Goal: Information Seeking & Learning: Find specific fact

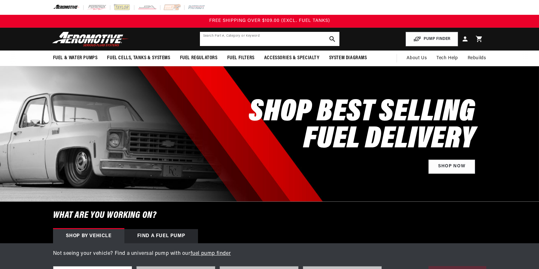
click at [208, 40] on input "text" at bounding box center [270, 39] width 140 height 14
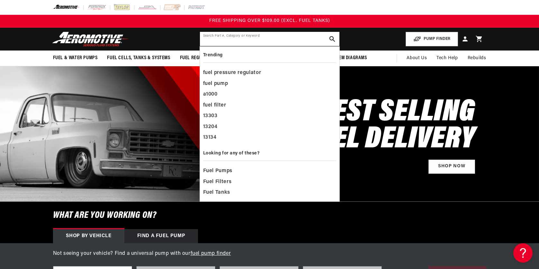
click at [226, 43] on input "text" at bounding box center [270, 39] width 140 height 14
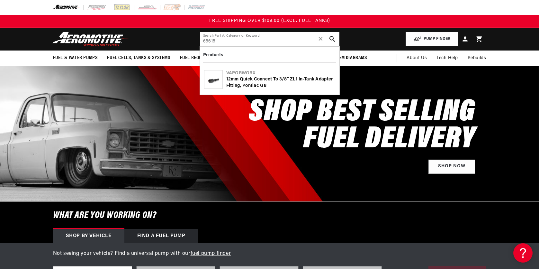
type input "65615"
click at [247, 75] on div "VaporWorx" at bounding box center [280, 73] width 109 height 6
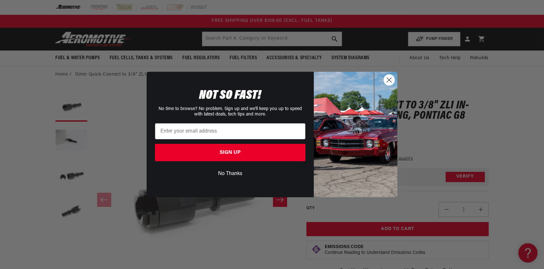
click at [391, 78] on circle "Close dialog" at bounding box center [389, 80] width 11 height 11
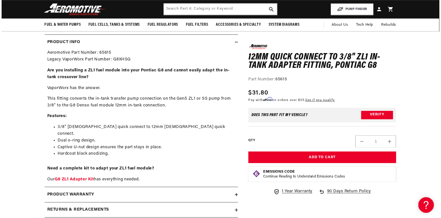
scroll to position [277, 0]
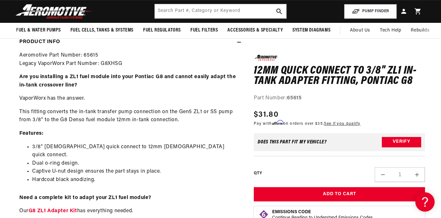
click at [103, 150] on li "3/8" female quick connect to 12mm male quick connect." at bounding box center [134, 151] width 205 height 16
drag, startPoint x: 33, startPoint y: 146, endPoint x: 76, endPoint y: 163, distance: 46.0
click at [76, 163] on ul "3/8" female quick connect to 12mm male quick connect. Dual o-ring design. Capti…" at bounding box center [128, 163] width 218 height 41
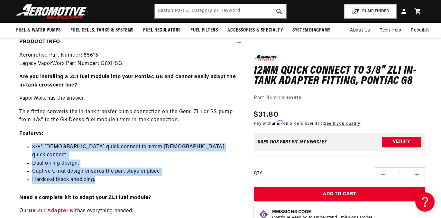
drag, startPoint x: 33, startPoint y: 146, endPoint x: 103, endPoint y: 169, distance: 73.9
click at [103, 169] on ul "3/8" female quick connect to 12mm male quick connect. Dual o-ring design. Capti…" at bounding box center [128, 163] width 218 height 41
copy ul "3/8" female quick connect to 12mm male quick connect. Dual o-ring design. Capti…"
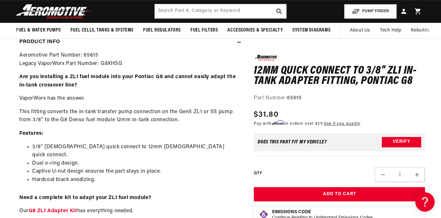
click at [58, 131] on p "Features:" at bounding box center [128, 134] width 218 height 8
click at [22, 110] on p "This fitting converts the in-tank transfer pump connection on the Gen5 ZL1 or S…" at bounding box center [128, 116] width 218 height 16
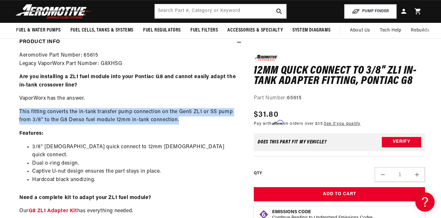
drag, startPoint x: 21, startPoint y: 110, endPoint x: 190, endPoint y: 118, distance: 169.3
click at [190, 118] on p "This fitting converts the in-tank transfer pump connection on the Gen5 ZL1 or S…" at bounding box center [128, 116] width 218 height 16
copy p "This fitting converts the in-tank transfer pump connection on the Gen5 ZL1 or S…"
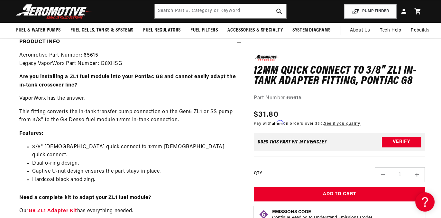
click at [256, 68] on h1 "12mm Quick Connect to 3/8" ZL1 In-Tank Adapter Fitting, Pontiac G8" at bounding box center [339, 76] width 171 height 20
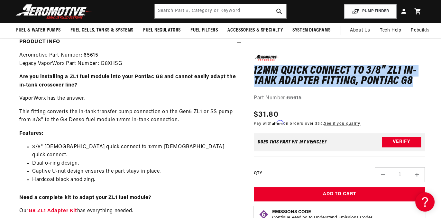
drag, startPoint x: 255, startPoint y: 69, endPoint x: 424, endPoint y: 79, distance: 169.7
click at [424, 79] on h1 "12mm Quick Connect to 3/8" ZL1 In-Tank Adapter Fitting, Pontiac G8" at bounding box center [339, 76] width 171 height 20
copy h1 "12mm Quick Connect to 3/8" ZL1 In-Tank Adapter Fitting, Pontiac G8"
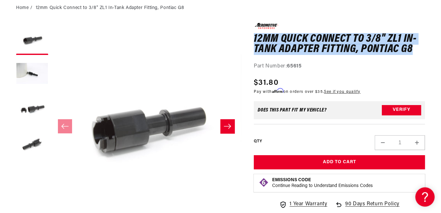
scroll to position [0, 0]
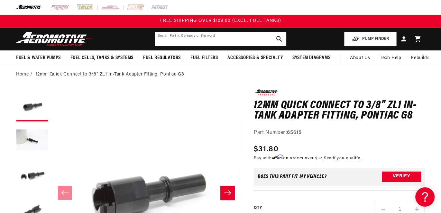
click at [187, 37] on input "text" at bounding box center [220, 39] width 131 height 14
drag, startPoint x: 187, startPoint y: 37, endPoint x: 191, endPoint y: 38, distance: 4.6
click at [187, 37] on input "text" at bounding box center [220, 39] width 131 height 14
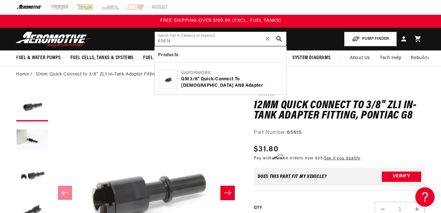
type input "65614"
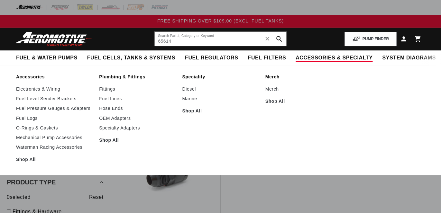
type input "65614"
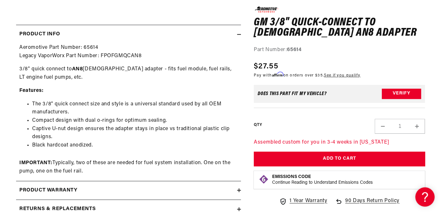
scroll to position [301, 0]
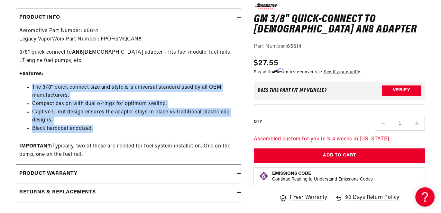
drag, startPoint x: 32, startPoint y: 86, endPoint x: 124, endPoint y: 127, distance: 100.7
click at [124, 127] on ul "The 3/8" quick connect size and style is a universal standard used by all OEM m…" at bounding box center [128, 109] width 218 height 50
copy ul "The 3/8" quick connect size and style is a universal standard used by all OEM m…"
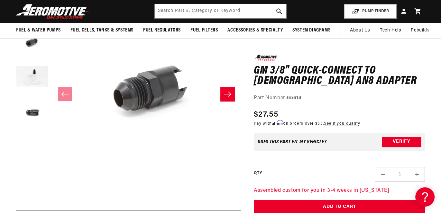
scroll to position [84, 0]
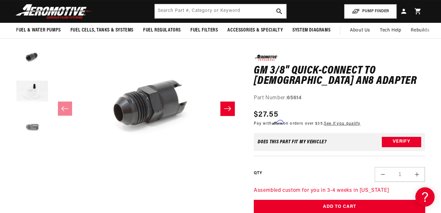
click at [26, 128] on button "Load image 4 in gallery view" at bounding box center [32, 127] width 32 height 32
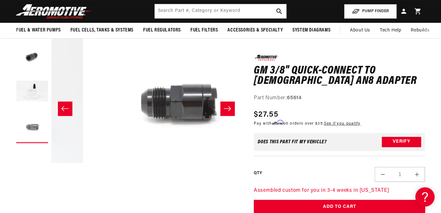
scroll to position [0, 568]
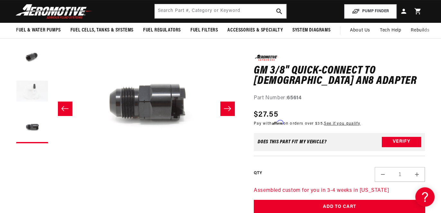
drag, startPoint x: 26, startPoint y: 128, endPoint x: 26, endPoint y: 94, distance: 34.1
click at [26, 94] on button "Load image 3 in gallery view" at bounding box center [32, 92] width 32 height 32
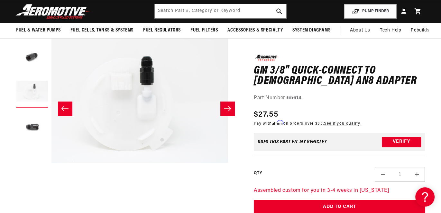
scroll to position [0, 379]
